Goal: Task Accomplishment & Management: Use online tool/utility

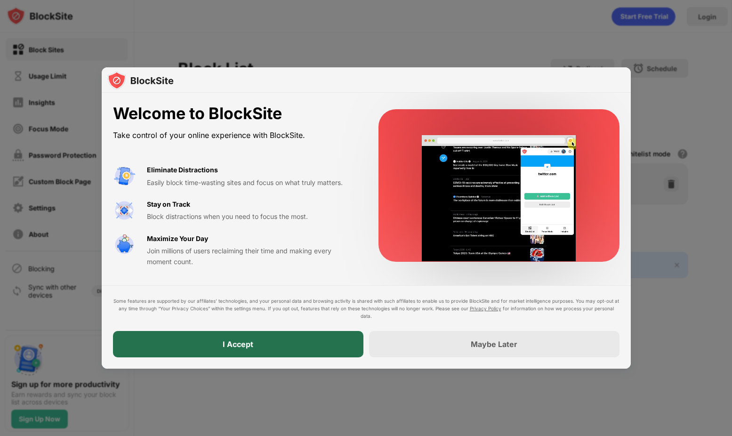
click at [260, 347] on div "I Accept" at bounding box center [238, 344] width 250 height 26
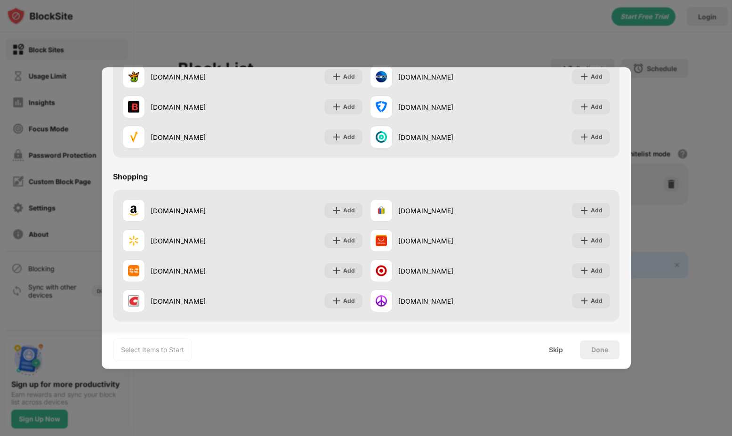
scroll to position [986, 0]
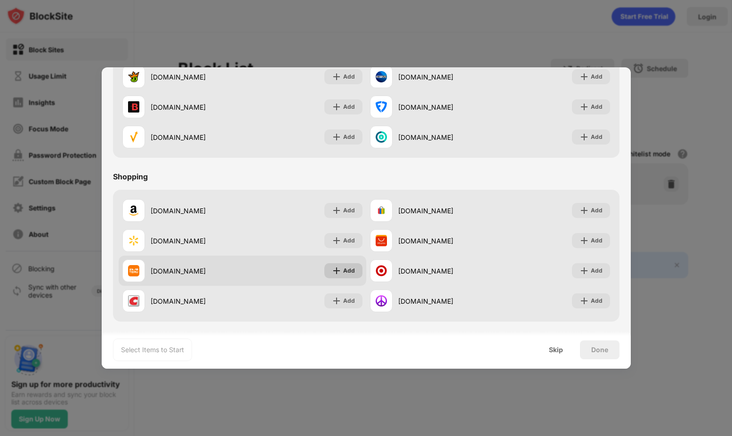
click at [335, 273] on img at bounding box center [336, 270] width 9 height 9
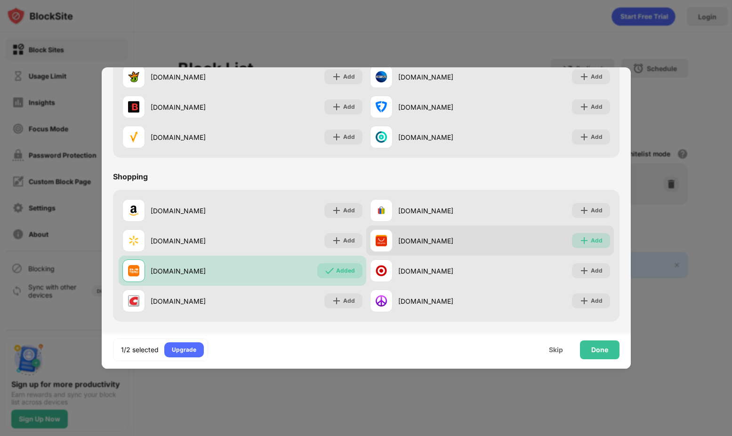
click at [599, 238] on div "Add" at bounding box center [597, 240] width 12 height 9
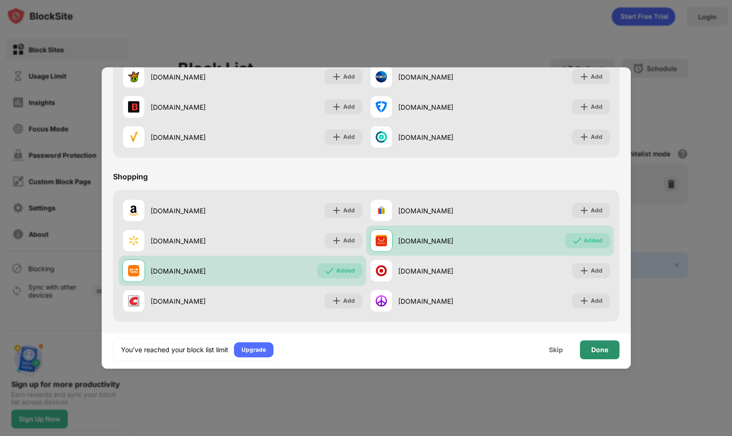
click at [605, 351] on div "Done" at bounding box center [599, 350] width 17 height 8
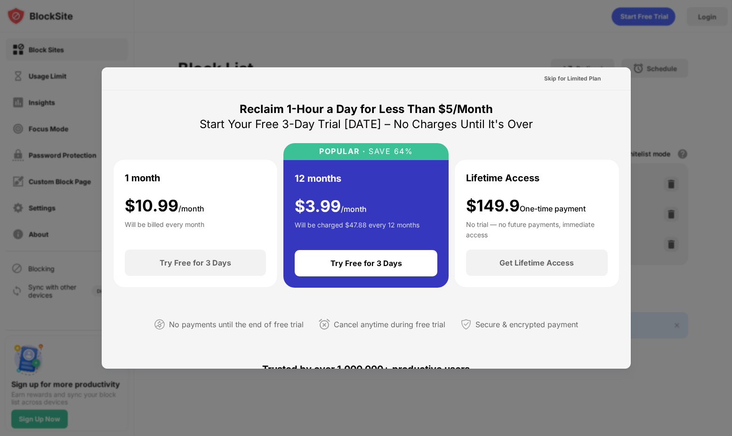
scroll to position [459, 0]
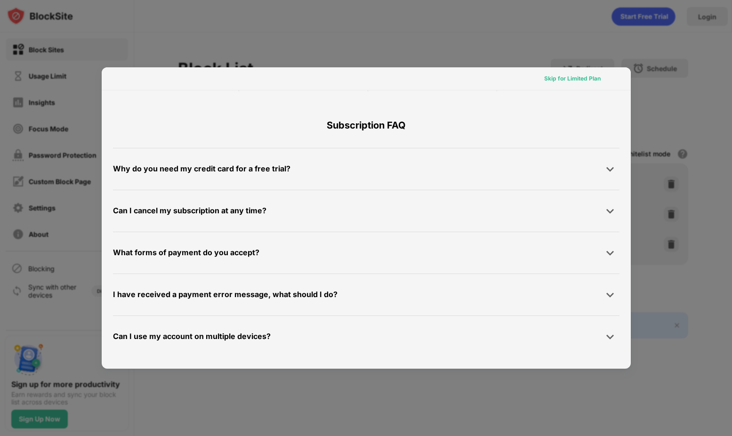
click at [561, 78] on div "Skip for Limited Plan" at bounding box center [572, 78] width 56 height 9
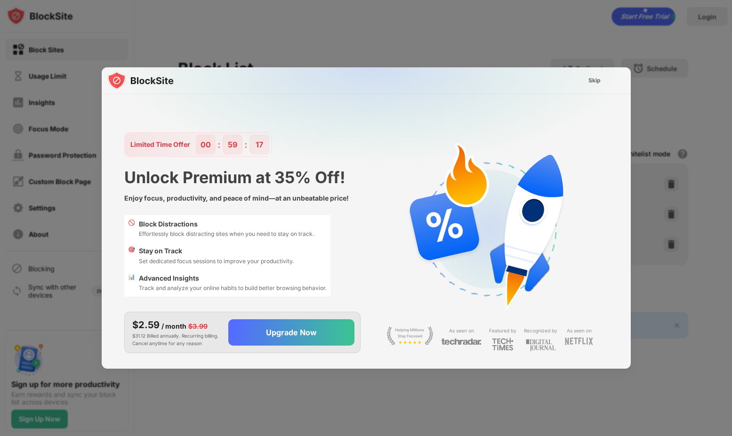
scroll to position [0, 0]
click at [591, 79] on div "Skip" at bounding box center [594, 80] width 12 height 9
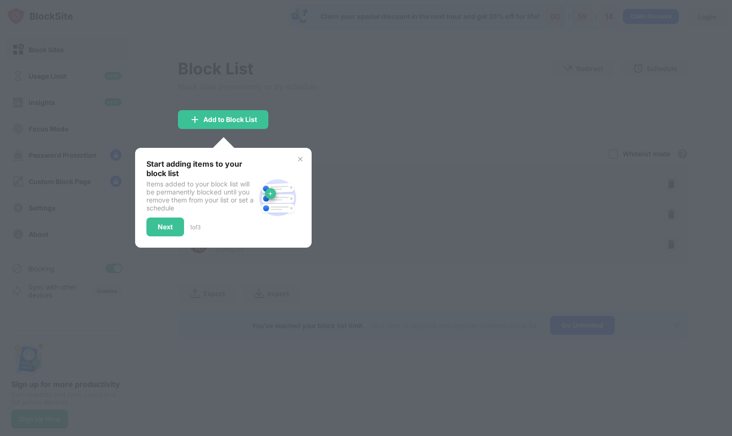
click at [309, 158] on div "Start adding items to your block list Items added to your block list will be pe…" at bounding box center [223, 198] width 176 height 100
click at [304, 158] on img at bounding box center [300, 159] width 8 height 8
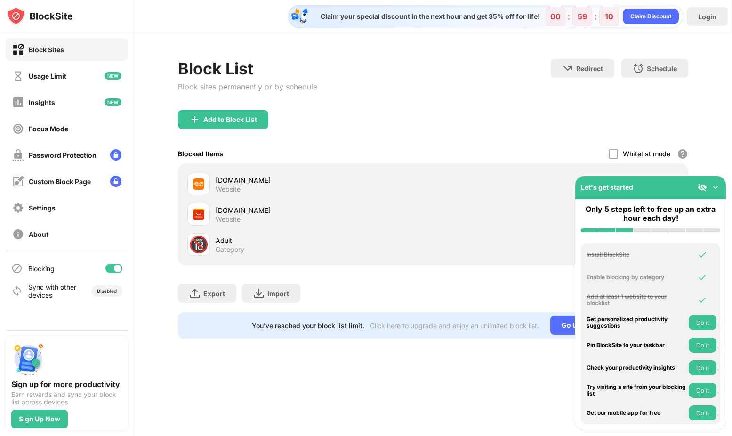
click at [717, 189] on img at bounding box center [714, 187] width 9 height 9
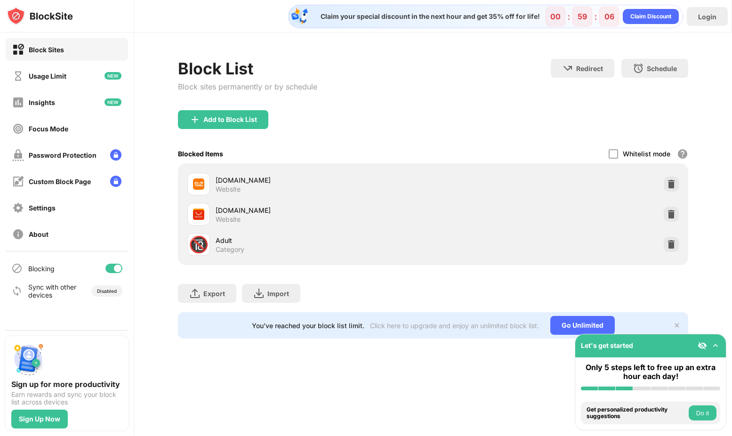
click at [716, 344] on img at bounding box center [714, 345] width 9 height 9
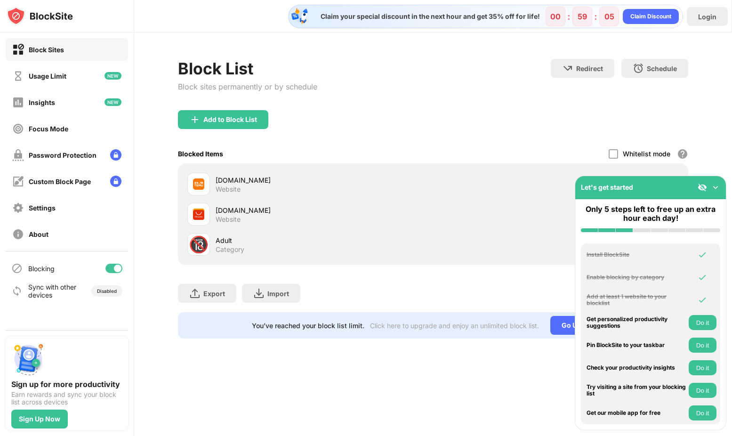
click at [496, 367] on div "Claim your special discount in the next hour and get 35% off for life! 00 : 59 …" at bounding box center [433, 218] width 598 height 436
click at [527, 121] on div "Add to Block List" at bounding box center [433, 127] width 510 height 34
